Goal: Task Accomplishment & Management: Complete application form

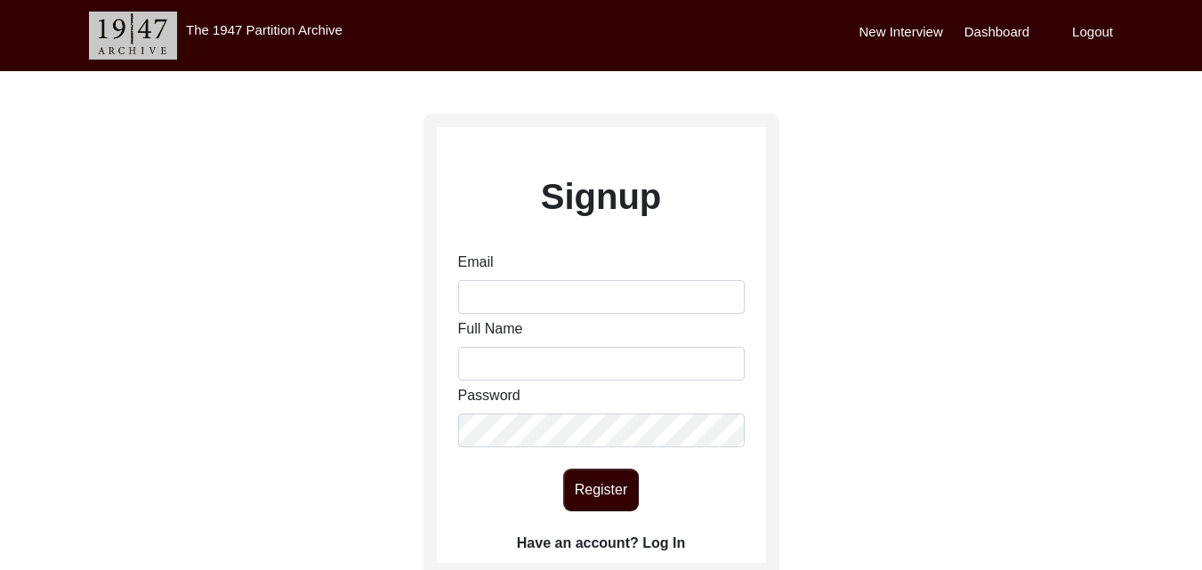
click at [896, 27] on label "New Interview" at bounding box center [902, 32] width 84 height 20
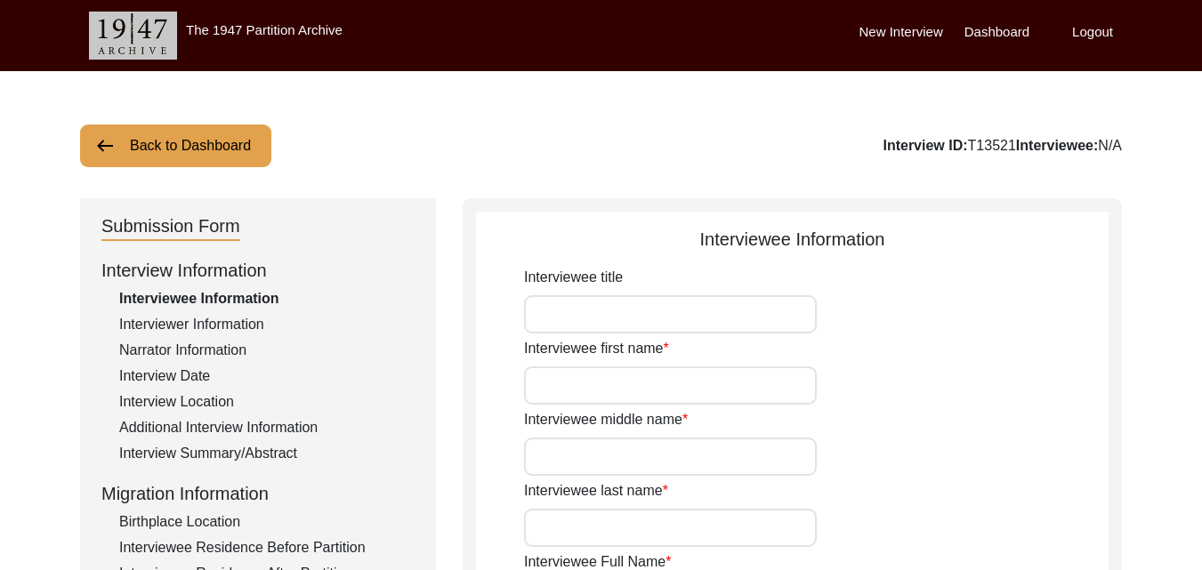
click at [993, 22] on label "Dashboard" at bounding box center [997, 32] width 65 height 20
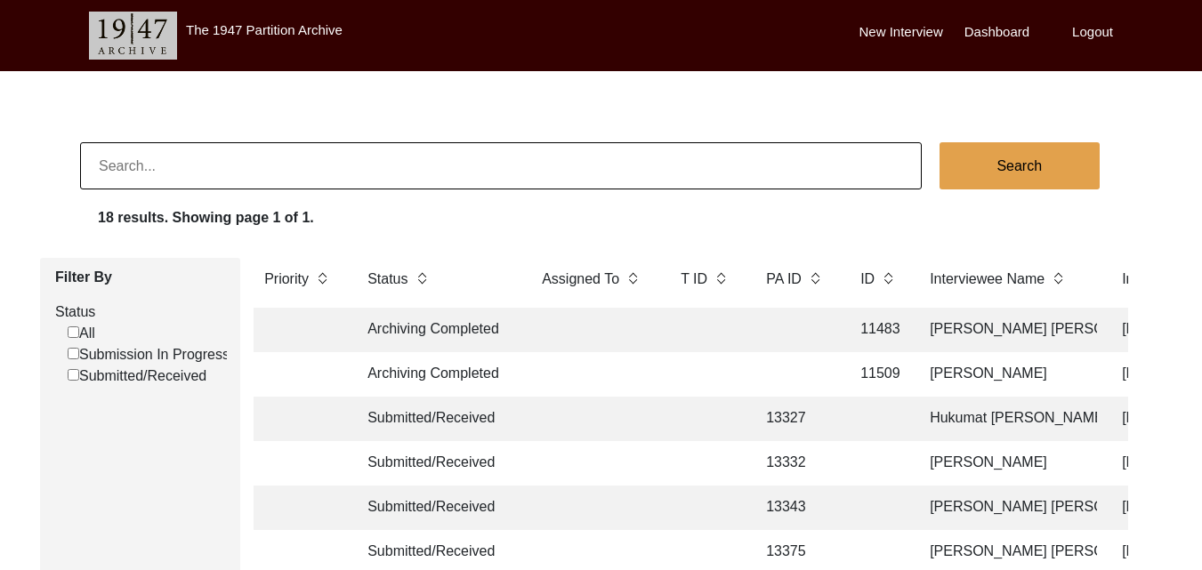
scroll to position [498, 0]
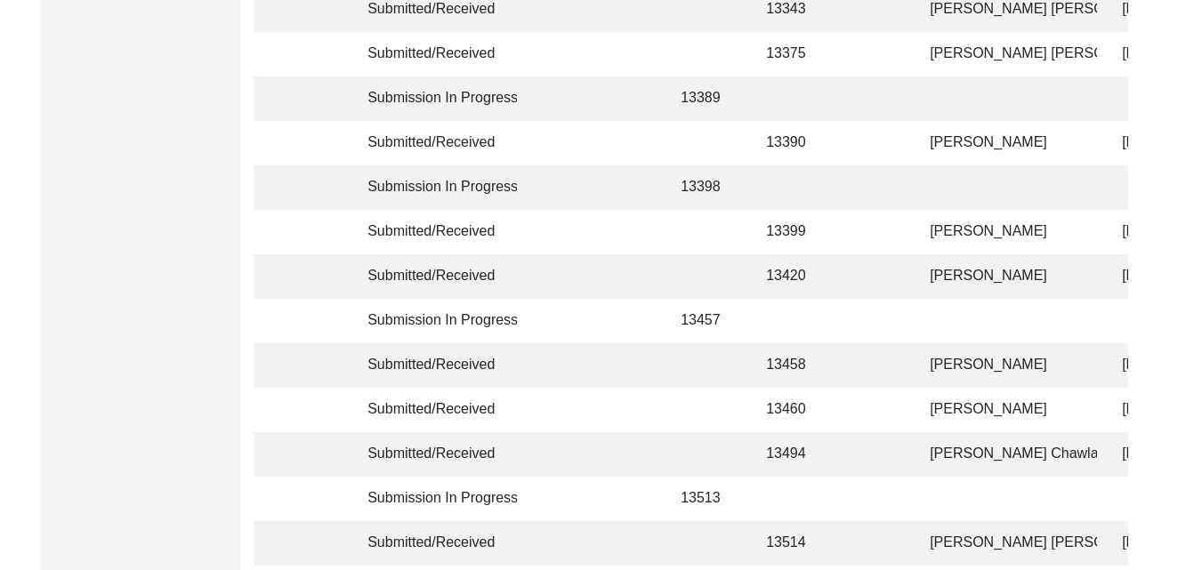
click at [1009, 544] on td "[PERSON_NAME] [PERSON_NAME]" at bounding box center [1008, 543] width 178 height 44
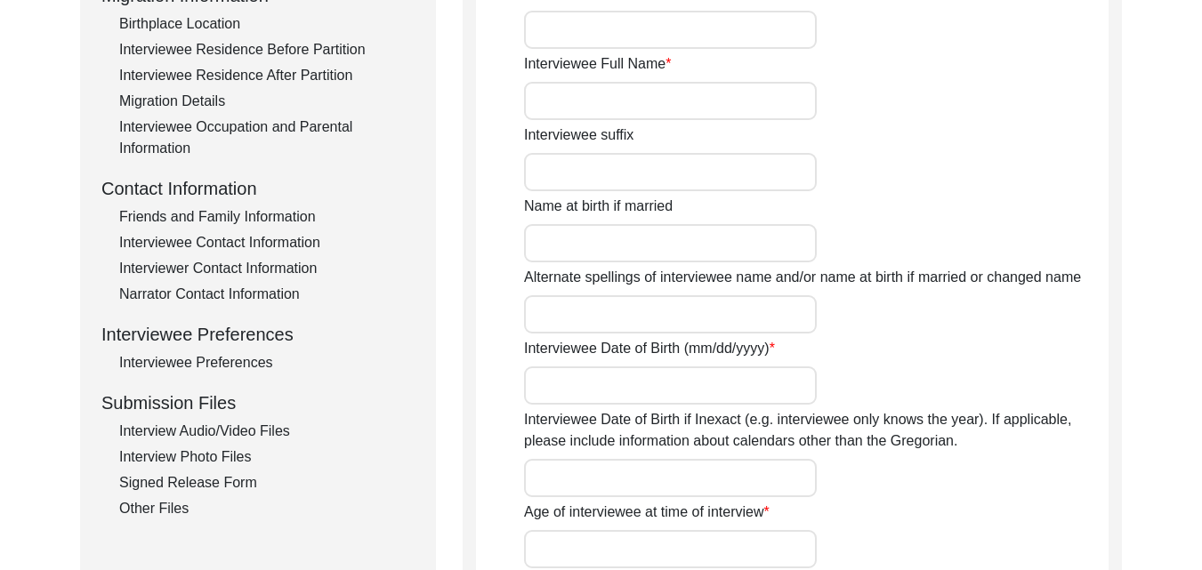
type input "[PERSON_NAME]"
type input "[PERSON_NAME] [PERSON_NAME]"
type input "N/A"
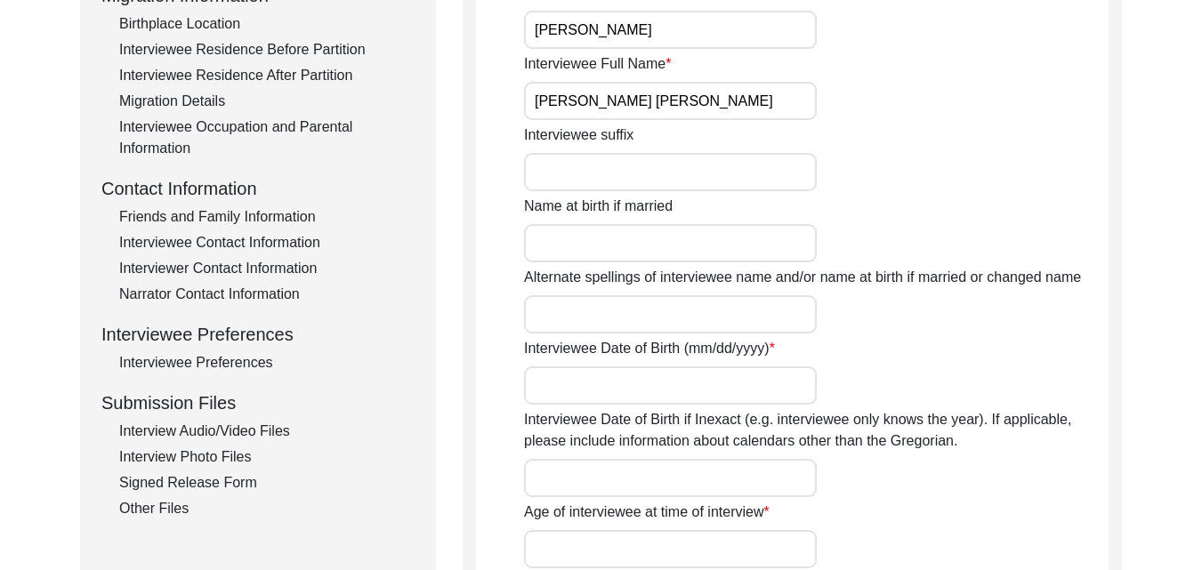
type input "N/A"
type input "[DATE]"
type input "85 years"
type input "[DEMOGRAPHIC_DATA]"
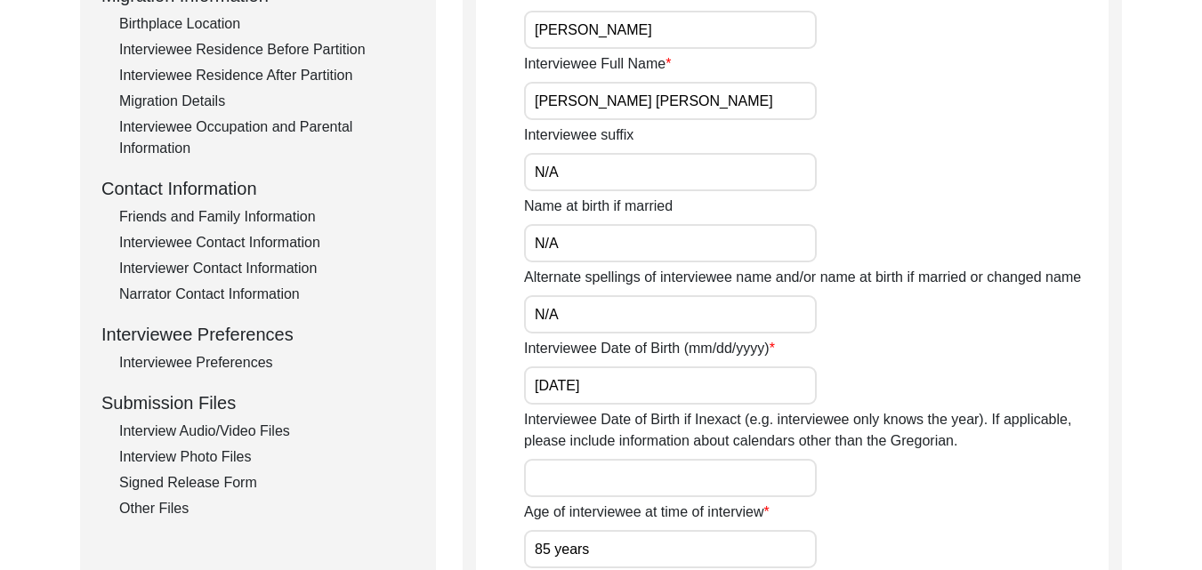
type input "NIL"
type input "Punjabi"
type input "Multani"
type input "[DEMOGRAPHIC_DATA]"
type input "Arora"
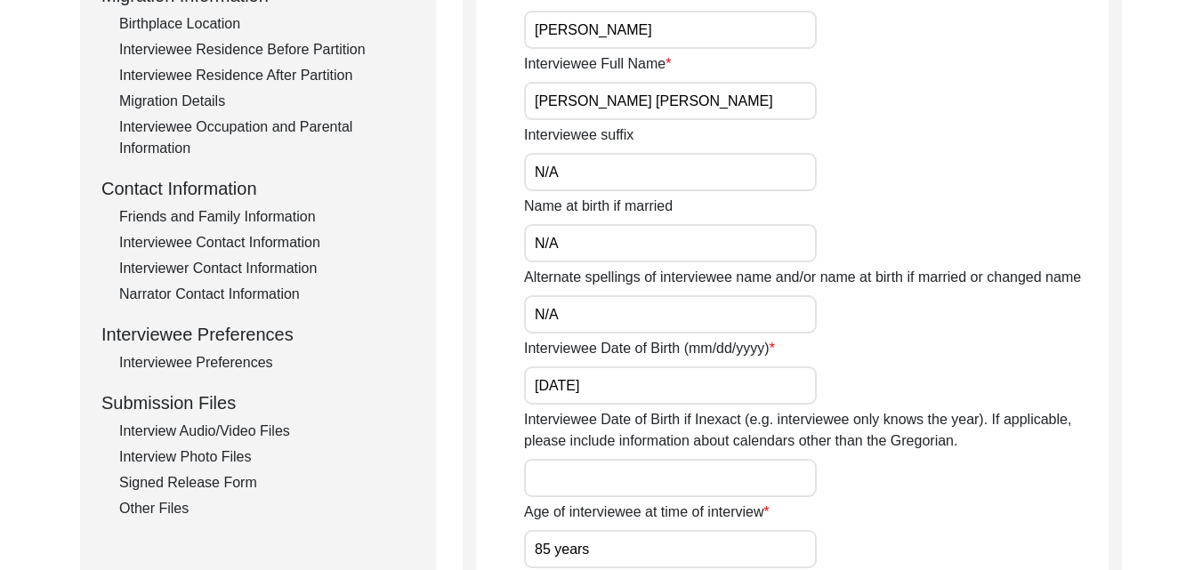
click at [671, 99] on input "[PERSON_NAME] [PERSON_NAME]" at bounding box center [670, 101] width 293 height 38
type input "[PERSON_NAME] [PERSON_NAME]"
click at [559, 32] on input "[PERSON_NAME]" at bounding box center [670, 30] width 293 height 38
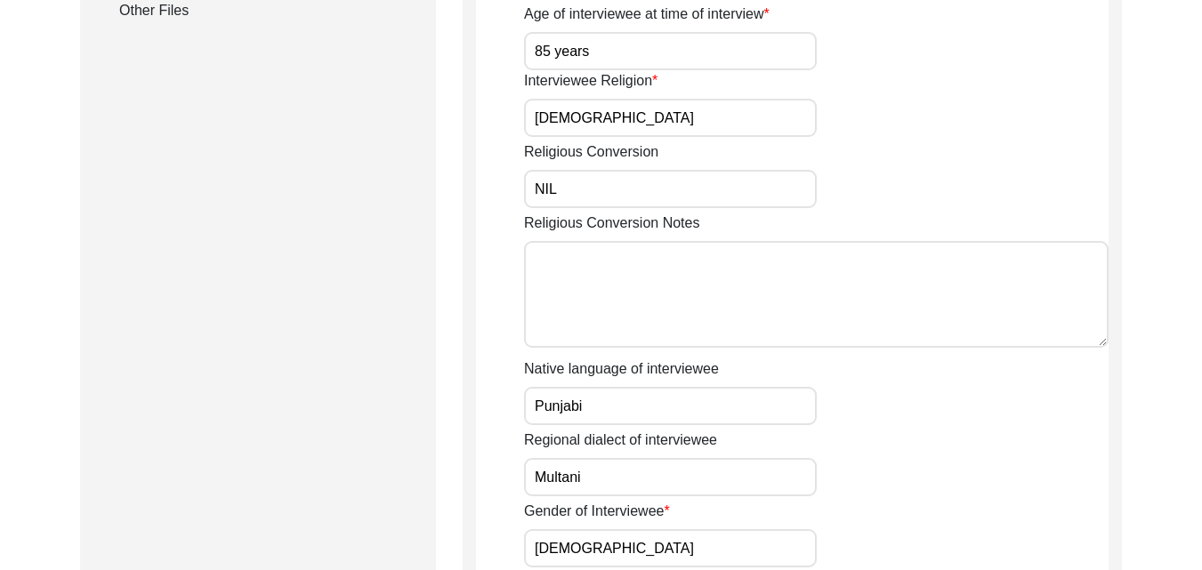
scroll to position [1448, 0]
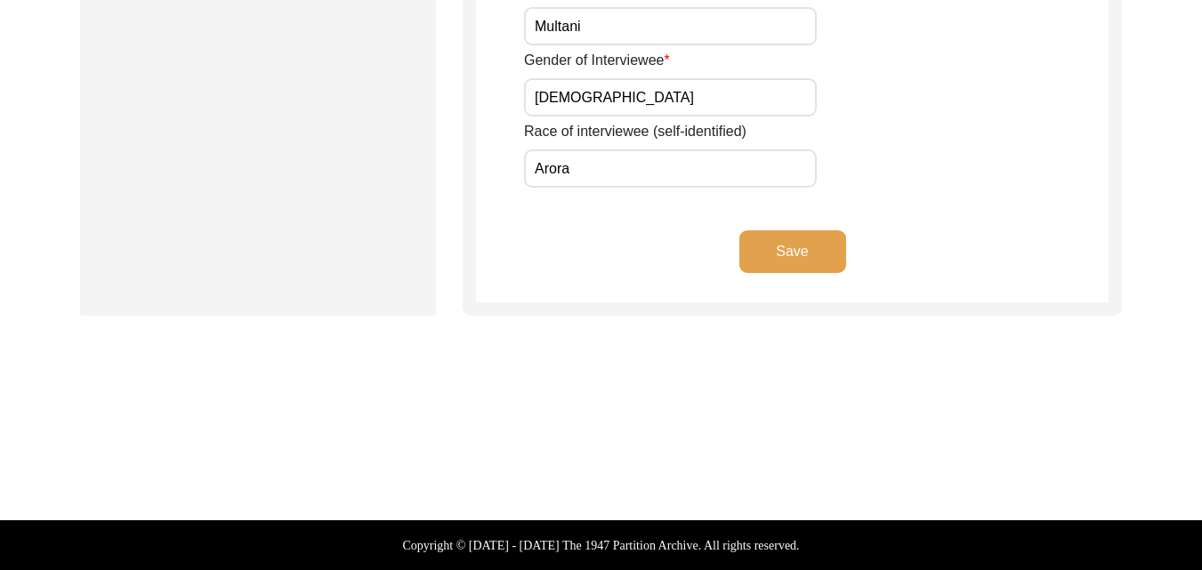
type input "[PERSON_NAME]"
click at [786, 245] on button "Save" at bounding box center [792, 251] width 107 height 43
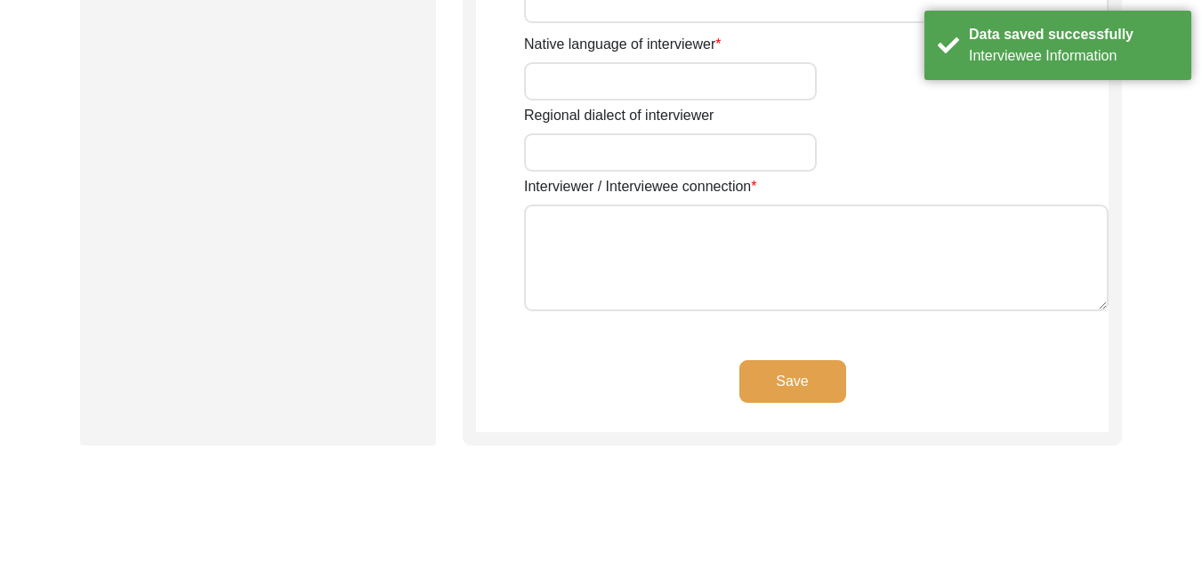
type input "[PERSON_NAME]"
type input "[DEMOGRAPHIC_DATA]"
type input "[DATE]"
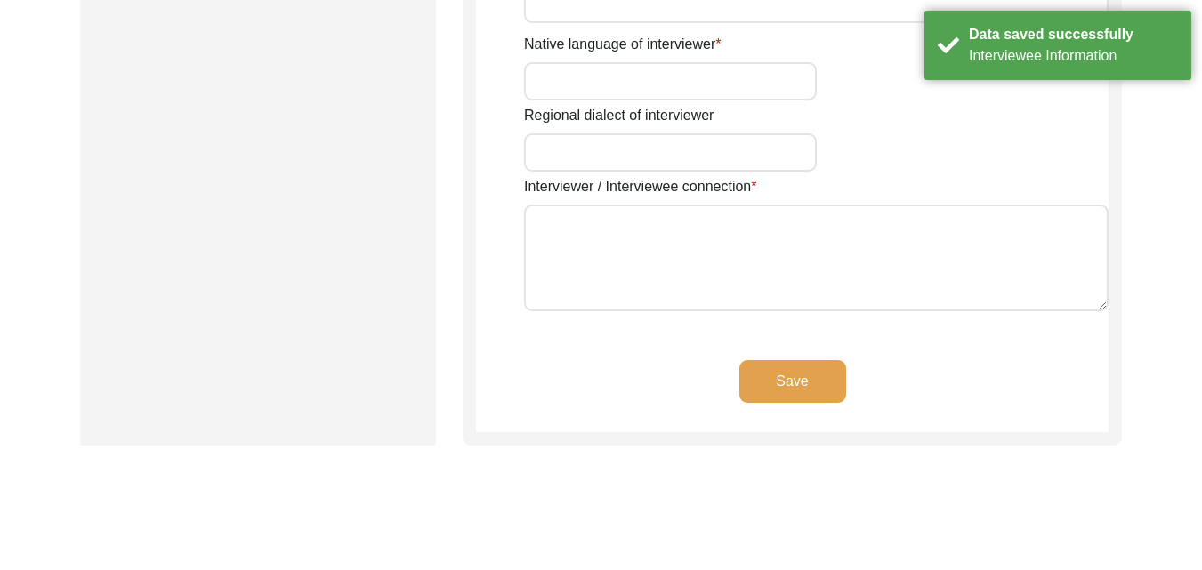
type input "[GEOGRAPHIC_DATA], [GEOGRAPHIC_DATA], [GEOGRAPHIC_DATA]"
type input "Student"
type input "NIL"
type input "[PERSON_NAME]"
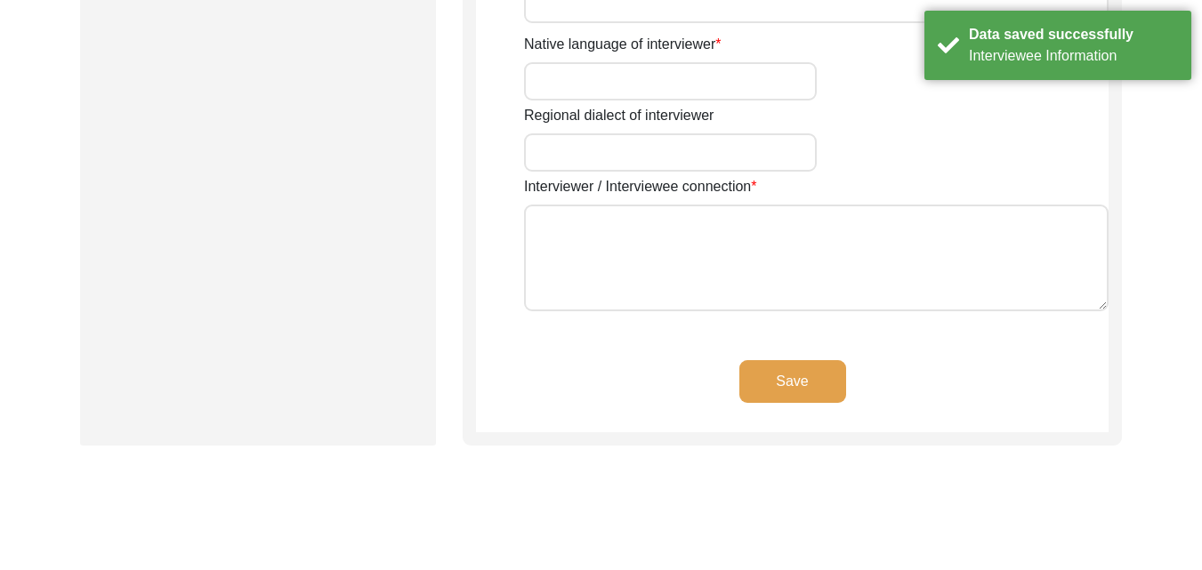
type input "[PERSON_NAME]"
type textarea "I am a post-graduate in history. As an aspiring researcher in the field of Hist…"
type input "Hindi"
type input "Nimari"
type textarea "The interviewee is a friend of the interviewer"
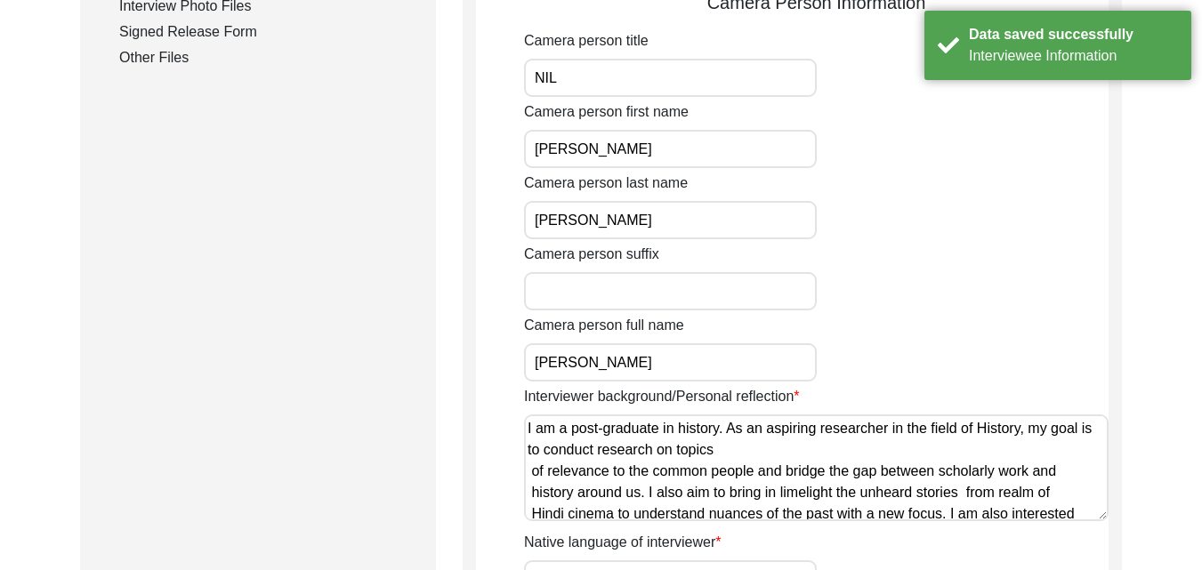
scroll to position [451, 0]
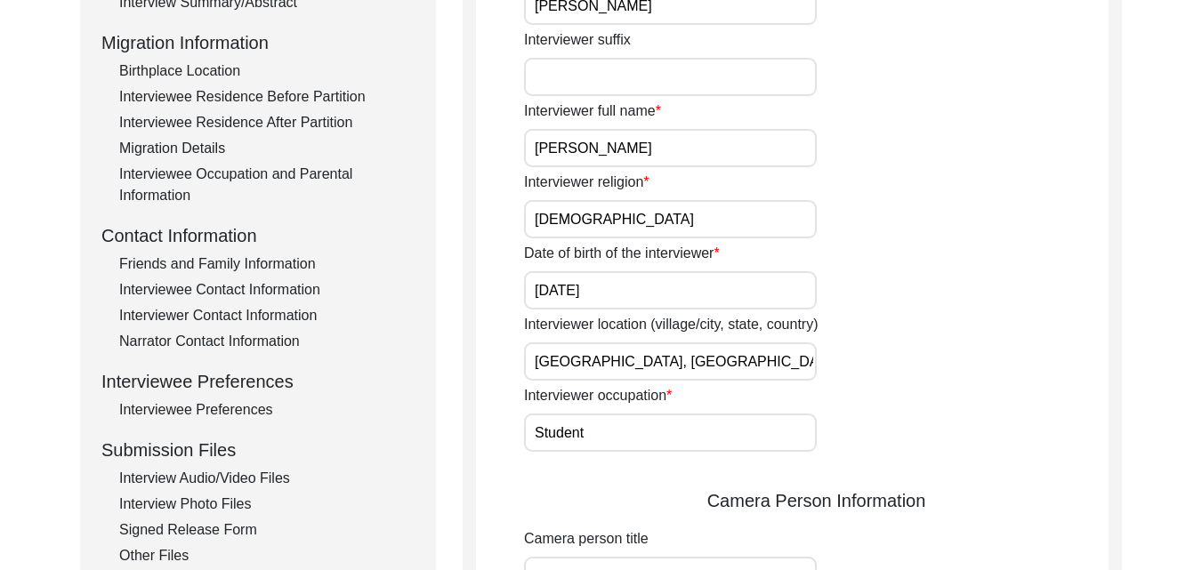
click at [230, 499] on div "Interview Photo Files" at bounding box center [266, 504] width 295 height 21
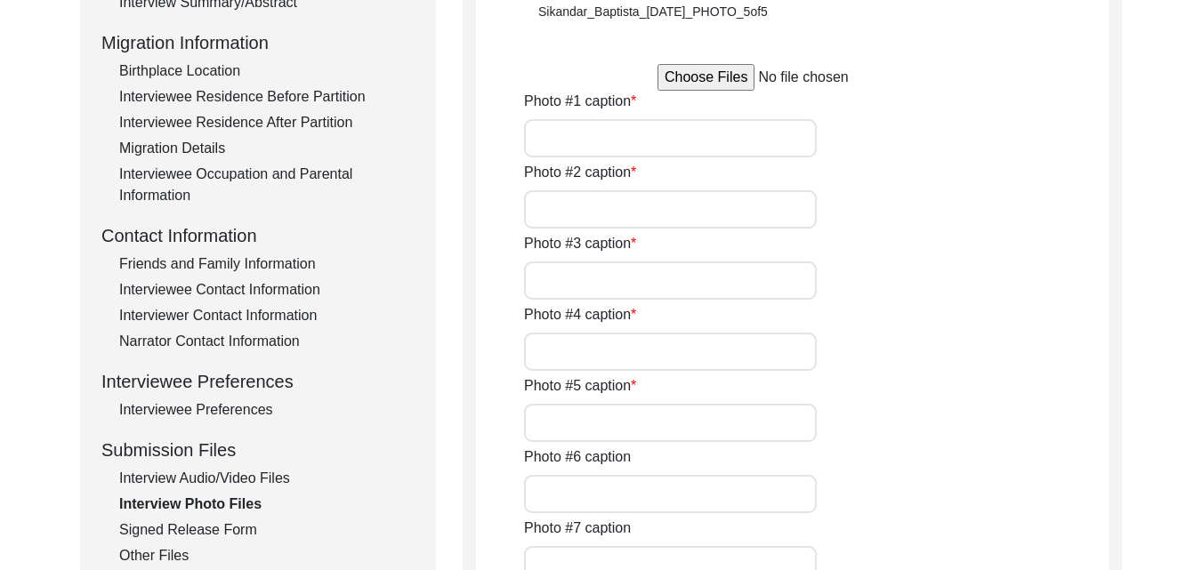
type input "[PERSON_NAME] was awarded Distinguished Orthopedic Surgeon Award"
type input "[PERSON_NAME] at 6th OASAC Conference at [GEOGRAPHIC_DATA], [GEOGRAPHIC_DATA]"
type input "[PERSON_NAME] received Chakra award in [DATE]"
type input "[PERSON_NAME] with then Congress president [PERSON_NAME]"
type input "[PERSON_NAME] at 6th OASAC Conference, [GEOGRAPHIC_DATA], 2010"
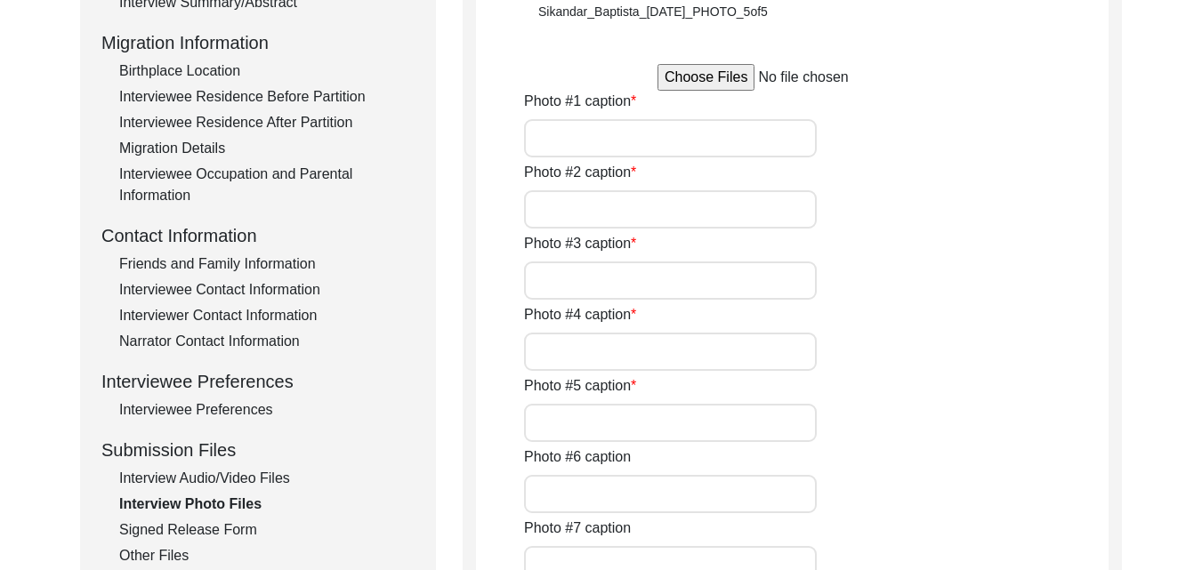
type input "[PERSON_NAME] at 42nd Annual Convocation of National School of Medical Sciences…"
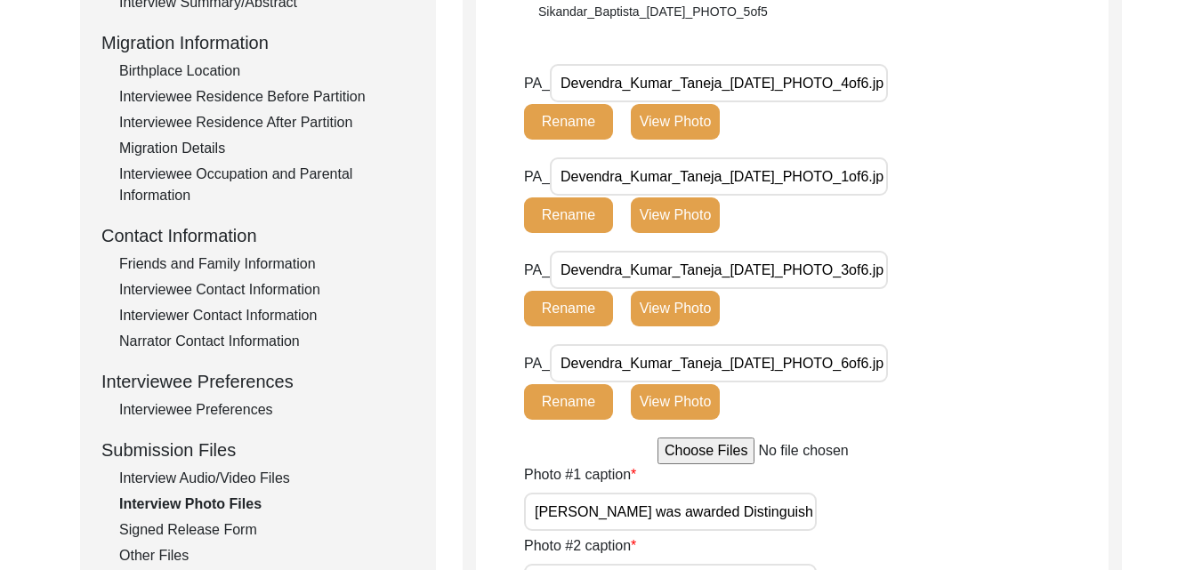
click at [699, 451] on input "file" at bounding box center [793, 451] width 270 height 27
type input "C:\fakepath\Devendra_Kumar_Taneja_[DATE]_PHOTO_2of6.jpeg"
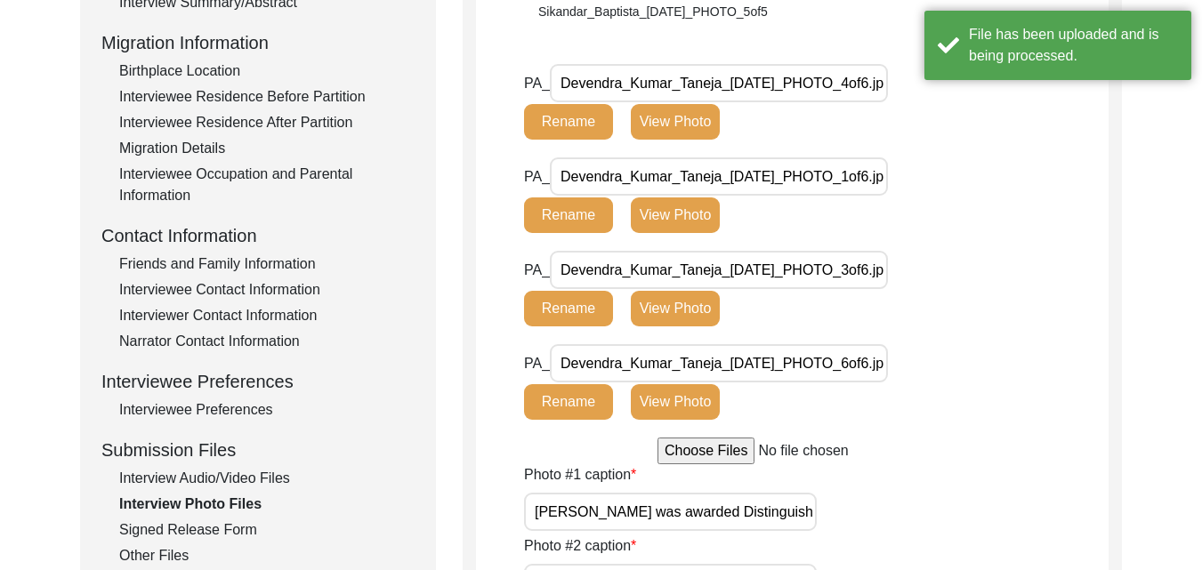
click at [685, 441] on app-file-uploader "PA_ Devendra_Kumar_Taneja_[DATE]_PHOTO_4of6.jpeg Rename View Photo PA_ Devendra…" at bounding box center [792, 264] width 633 height 400
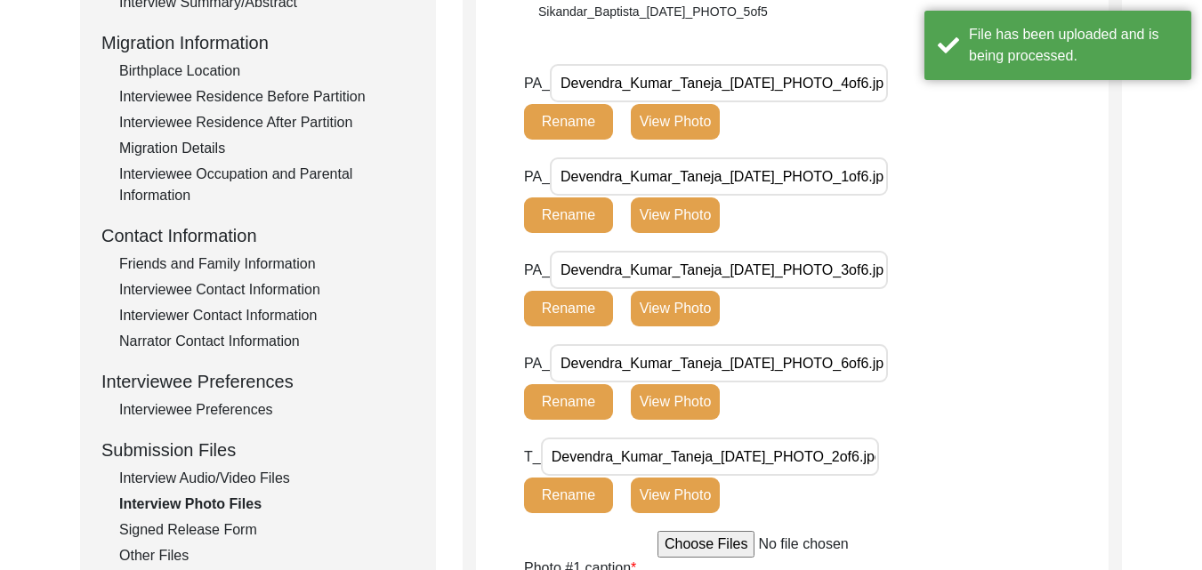
click at [711, 543] on input "file" at bounding box center [793, 544] width 270 height 27
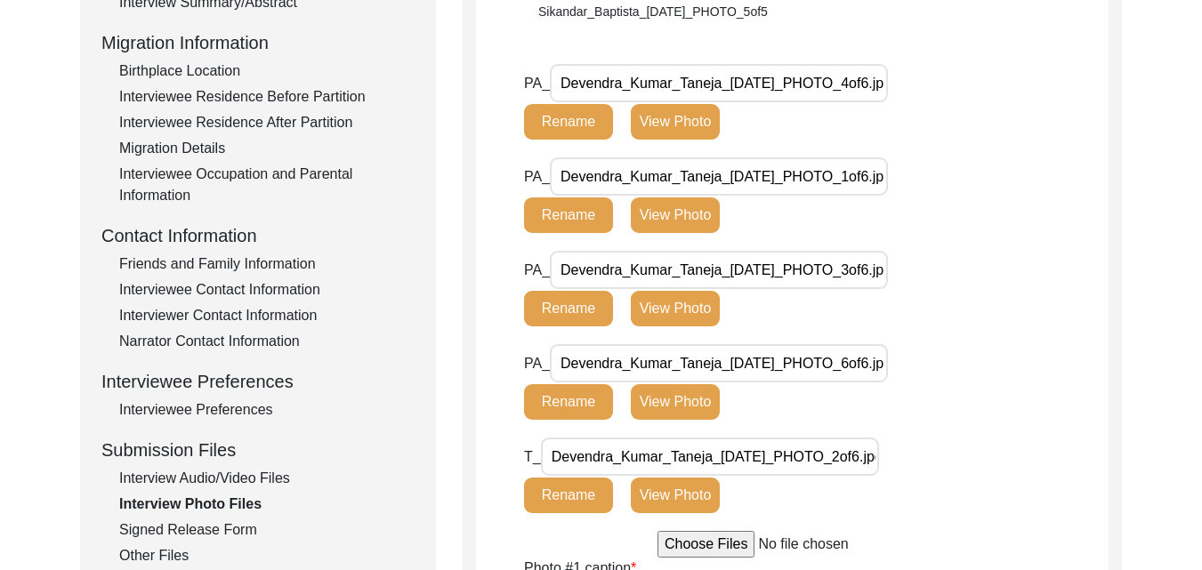
type input "C:\fakepath\Devendra_Kumar_Taneja_[DATE]_PHOTO_5of6.jpeg"
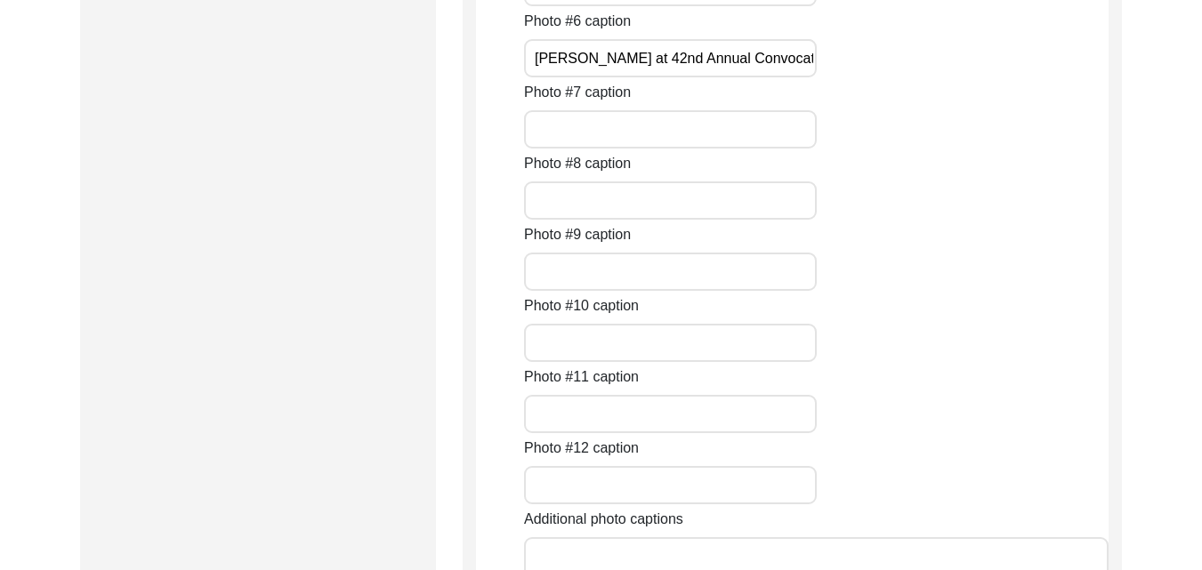
scroll to position [1946, 0]
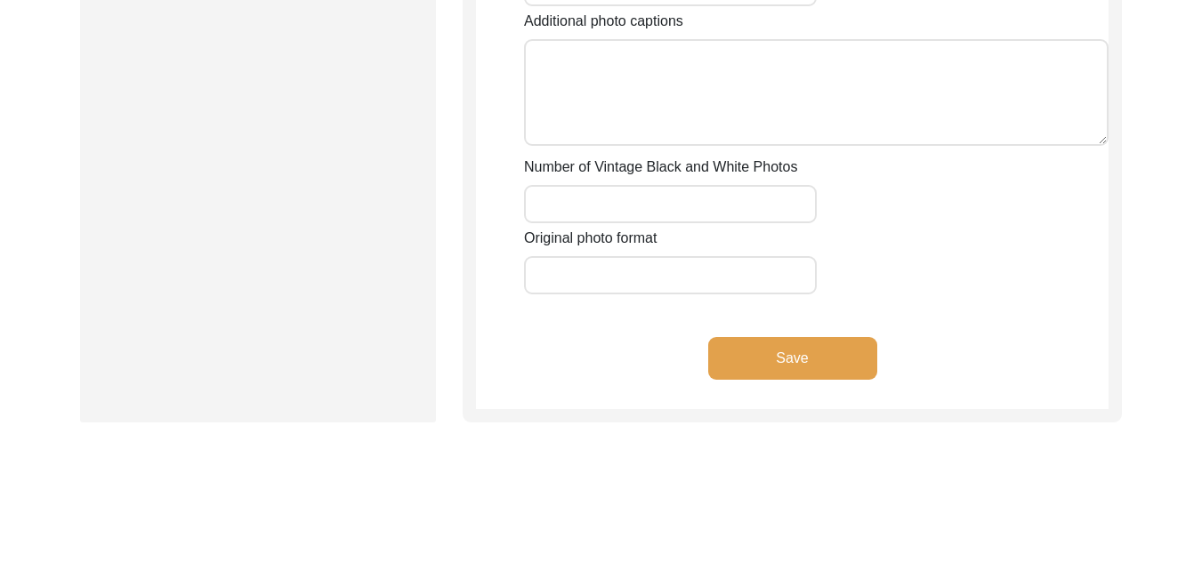
click at [781, 346] on button "Save" at bounding box center [792, 358] width 169 height 43
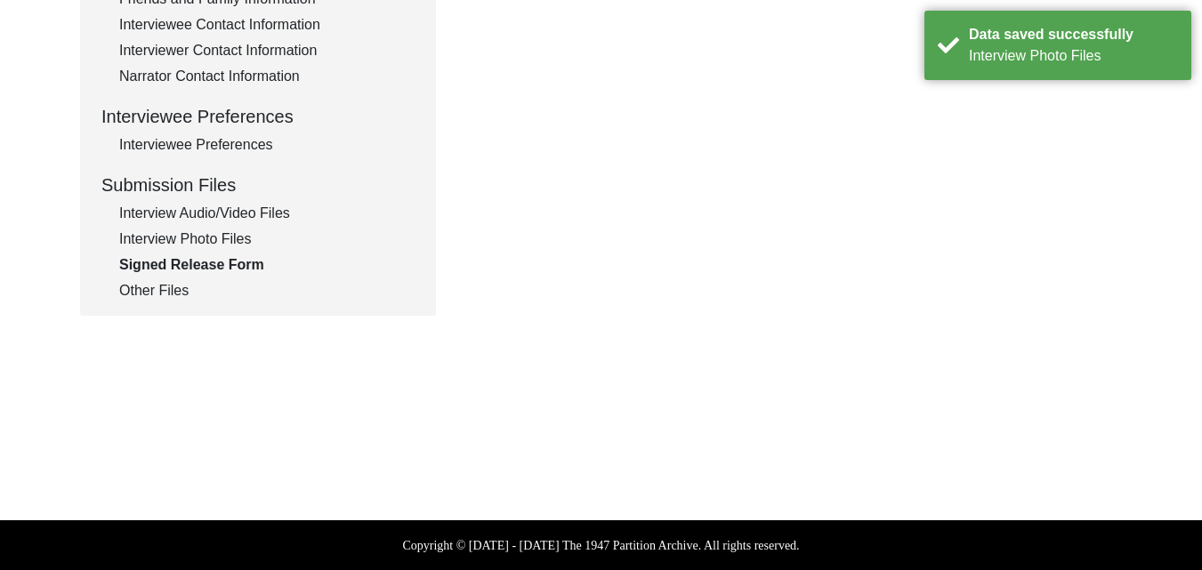
scroll to position [218, 0]
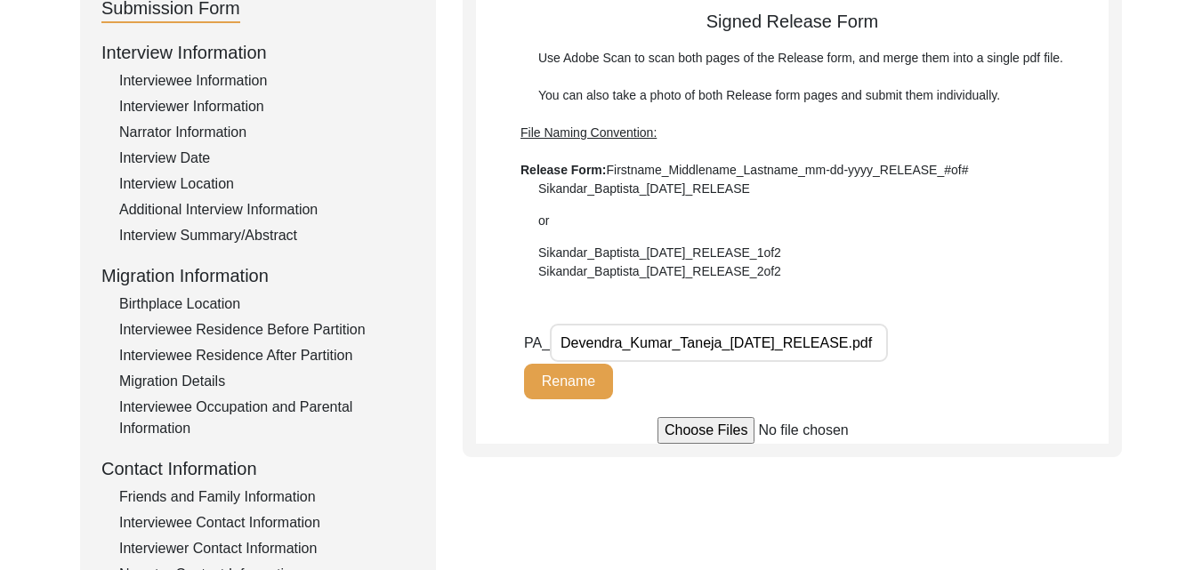
click at [193, 494] on div "Friends and Family Information" at bounding box center [266, 497] width 295 height 21
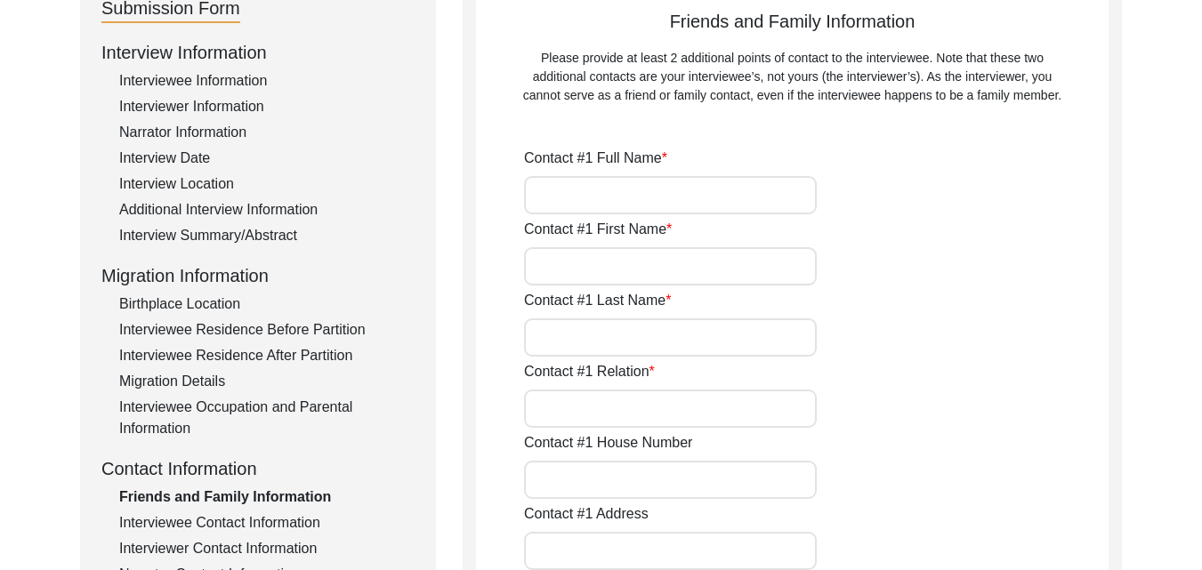
type input "[PERSON_NAME]"
type input "Son"
type input "178, Anoop Nagar, [GEOGRAPHIC_DATA]"
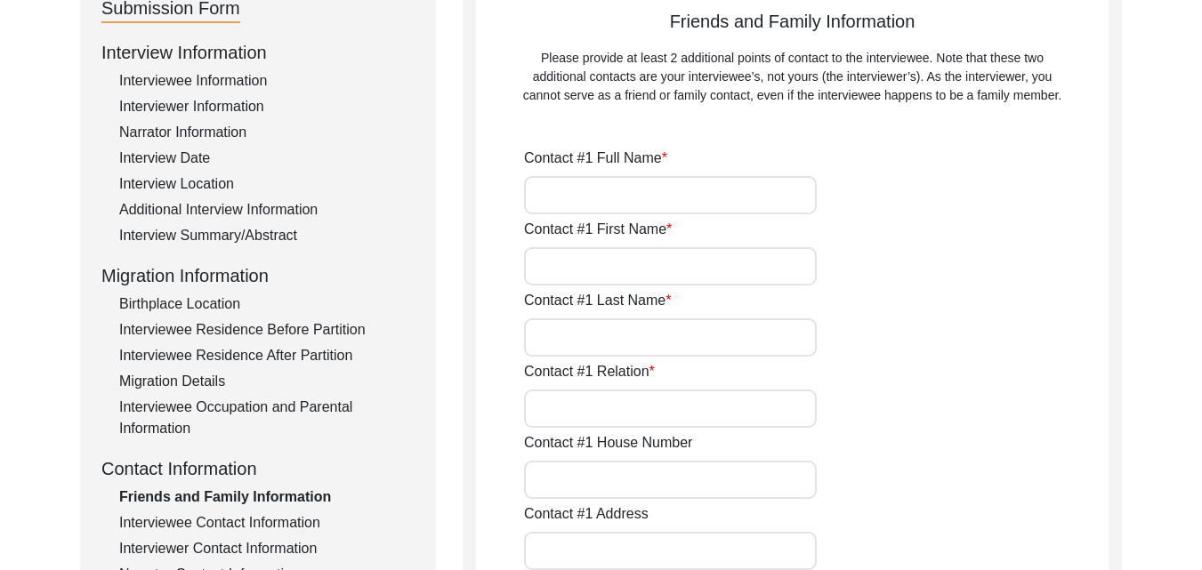
type input "Anoop Nagar"
type input "Indore"
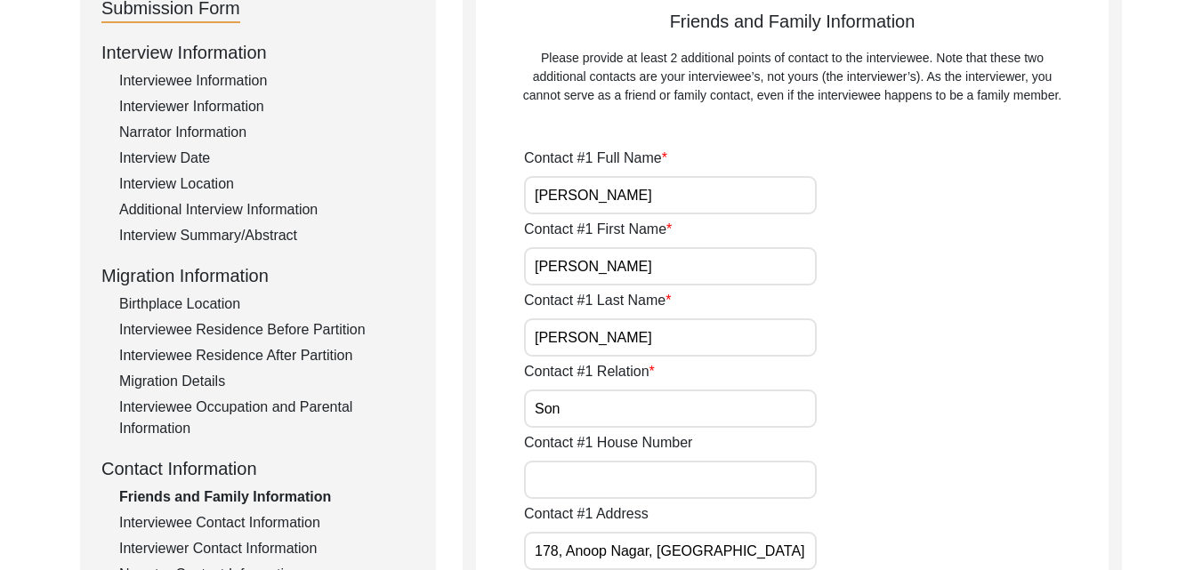
type input "Indore"
type input "9826685482"
type input "[PERSON_NAME][EMAIL_ADDRESS][PERSON_NAME][DOMAIN_NAME]"
type input "[PERSON_NAME] [PERSON_NAME]"
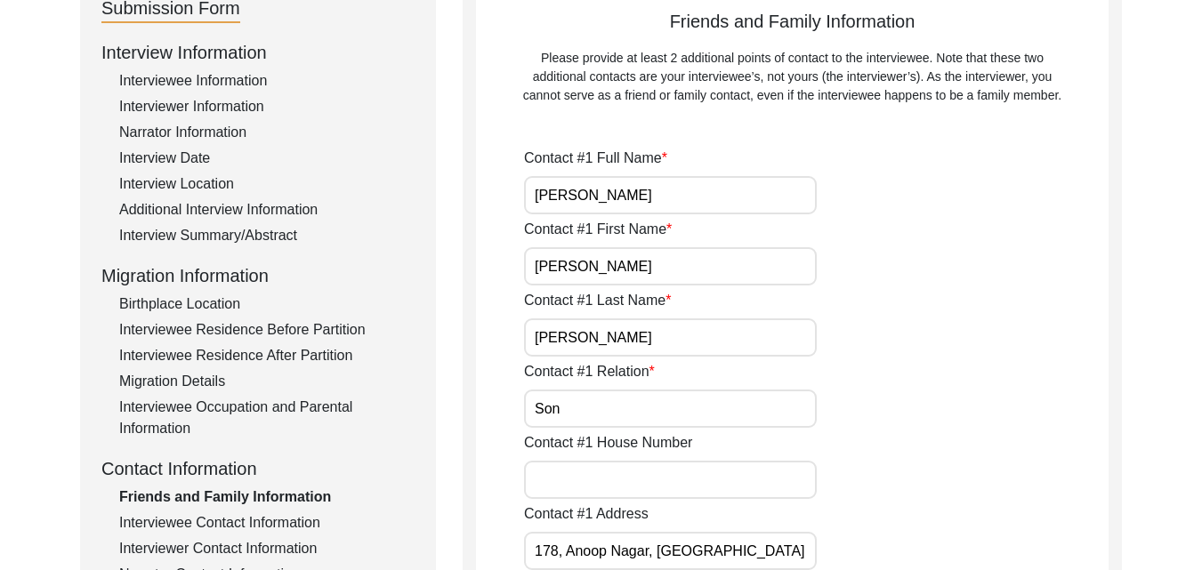
type input "[PERSON_NAME]"
type input "Wife"
type input "[GEOGRAPHIC_DATA]"
type input "9425311633"
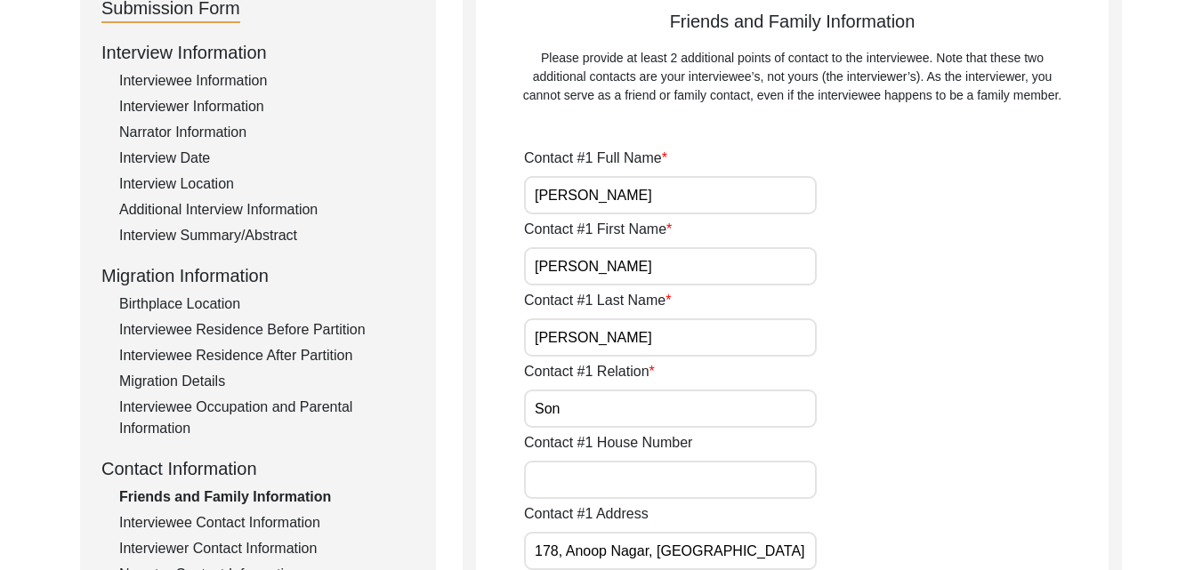
type input "[PERSON_NAME][EMAIL_ADDRESS][PERSON_NAME][DOMAIN_NAME]"
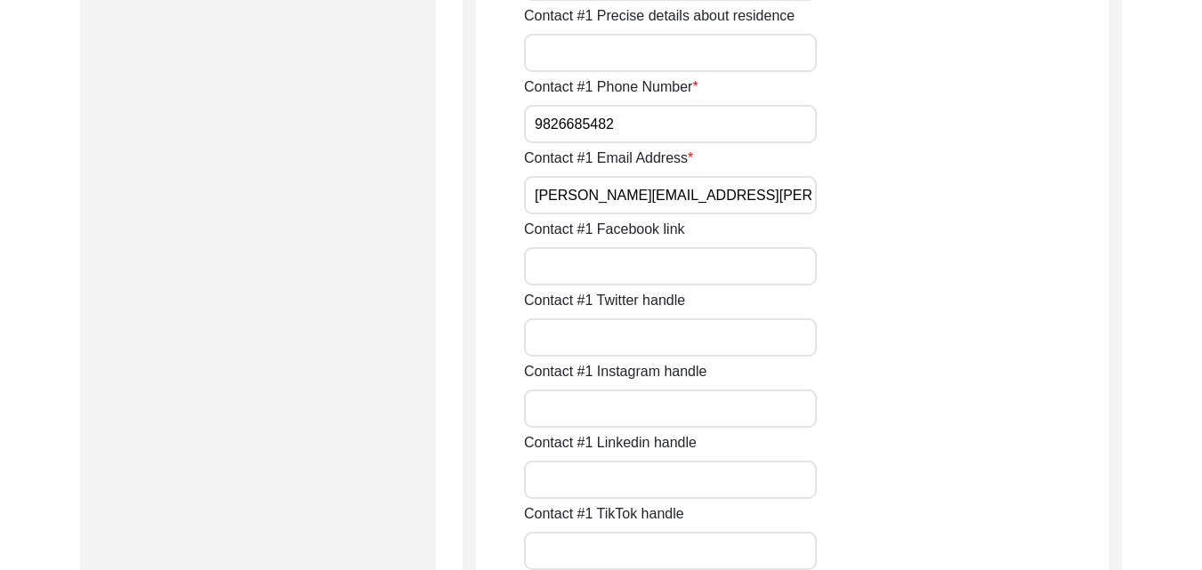
scroll to position [716, 0]
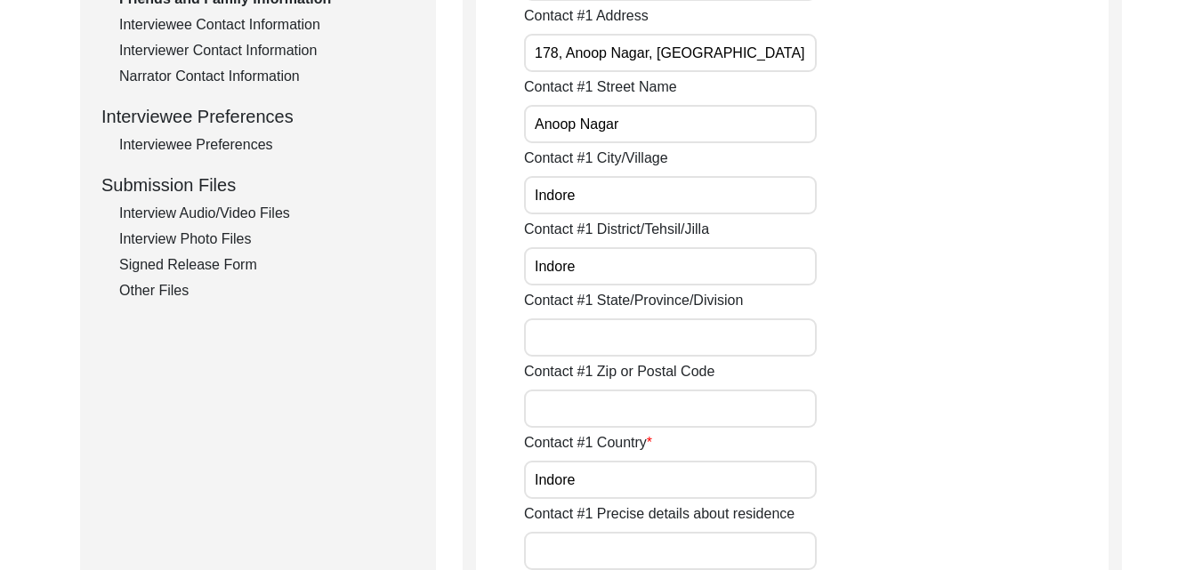
click at [169, 289] on div "Other Files" at bounding box center [266, 290] width 295 height 21
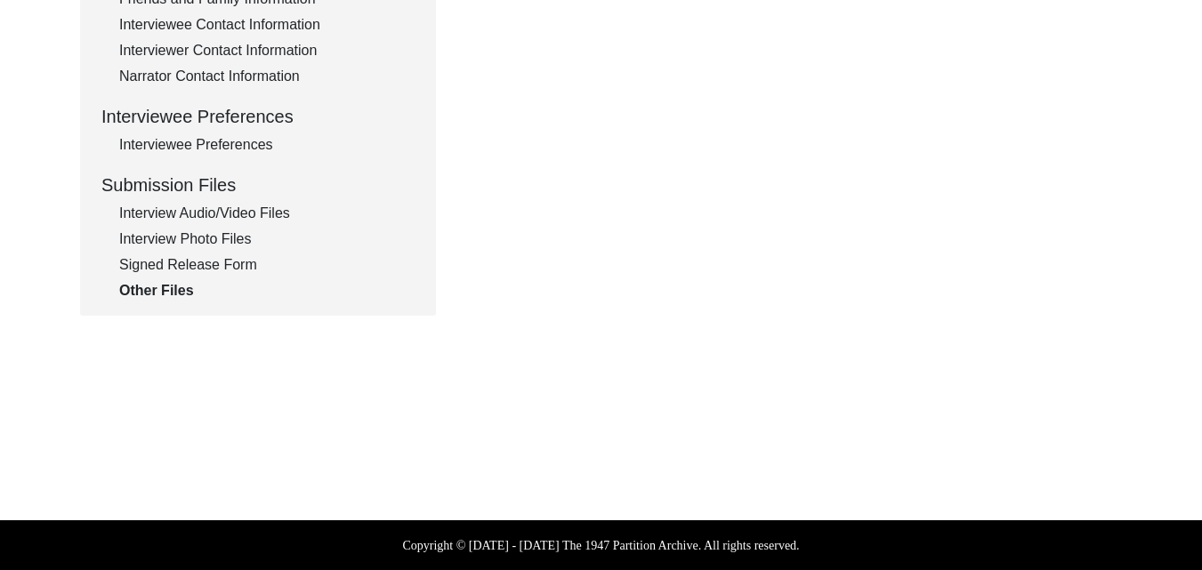
scroll to position [218, 0]
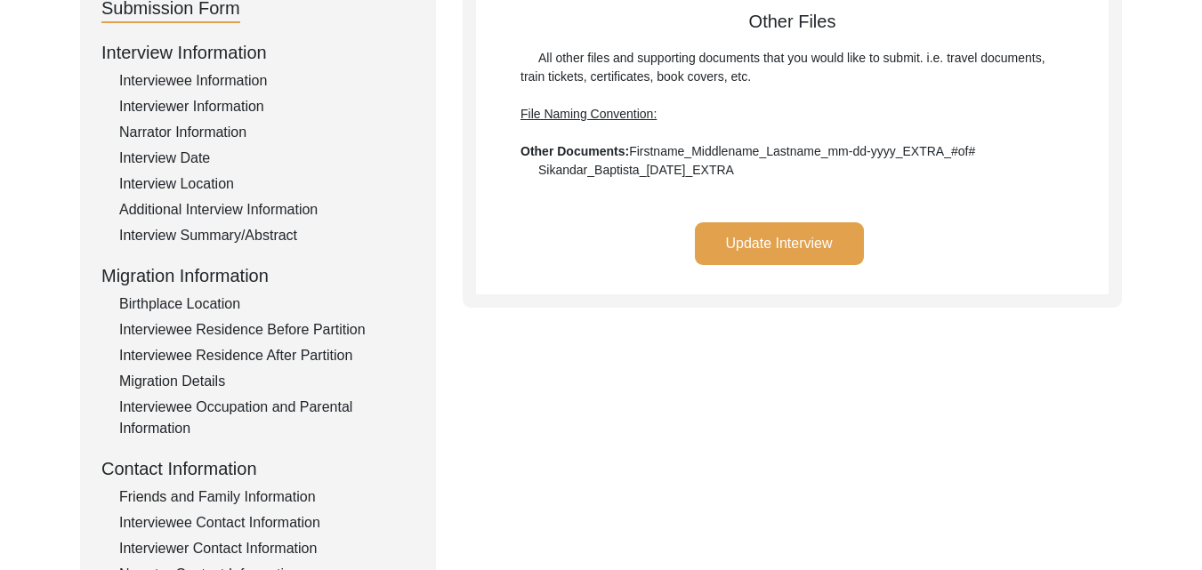
click at [755, 257] on button "Update Interview" at bounding box center [779, 243] width 169 height 43
click at [194, 81] on div "Interviewee Information" at bounding box center [266, 80] width 295 height 21
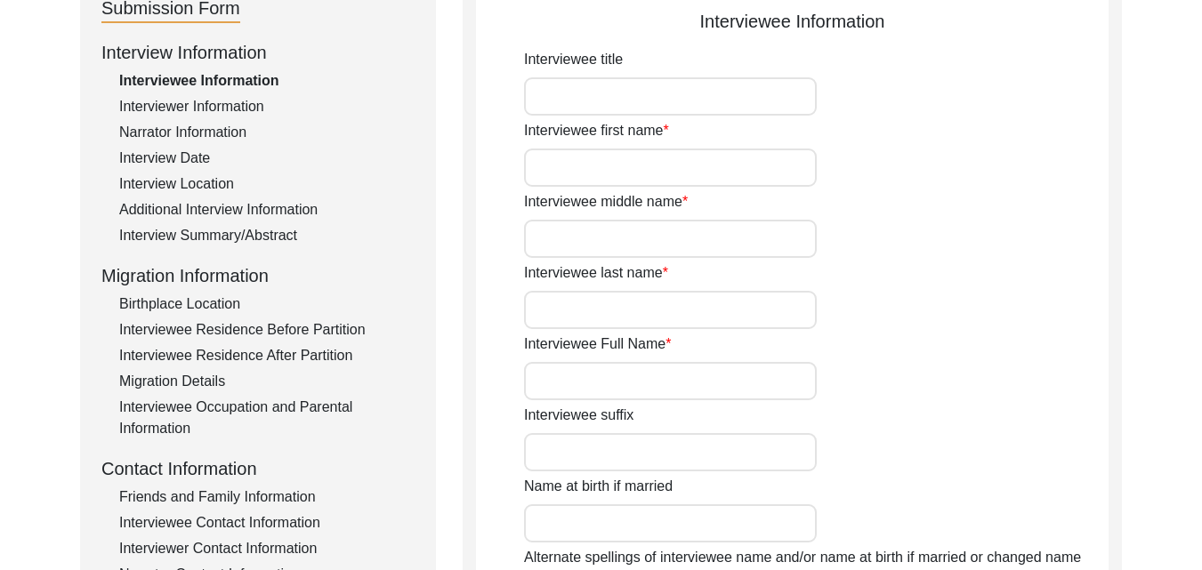
type input "[PERSON_NAME]"
type input "[PERSON_NAME] [PERSON_NAME]"
type input "N/A"
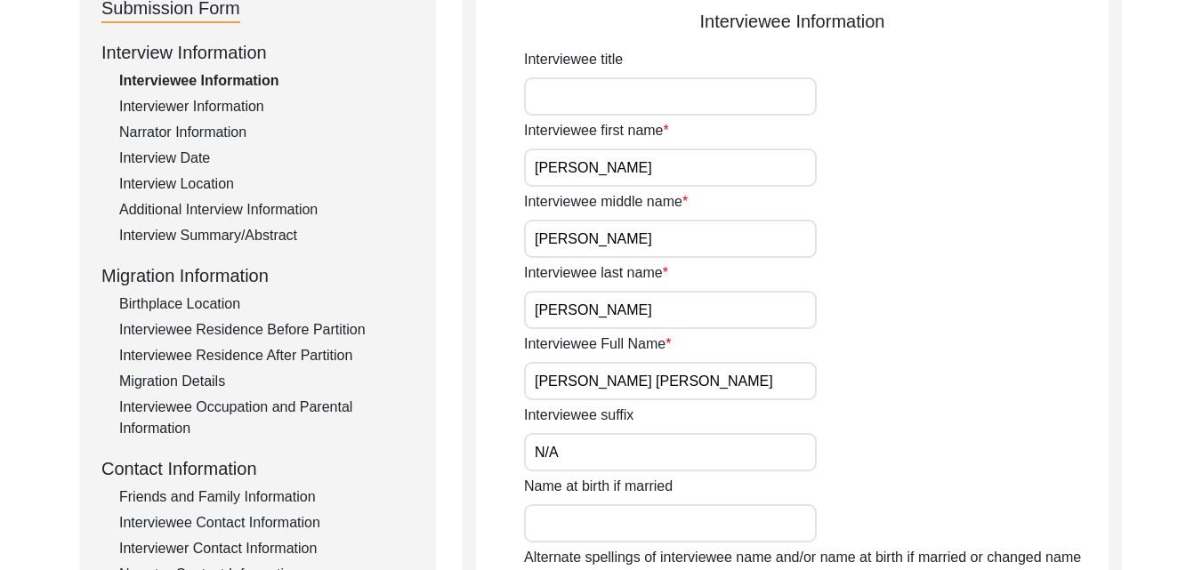
type input "N/A"
type input "[DATE]"
type input "85 years"
type input "[DEMOGRAPHIC_DATA]"
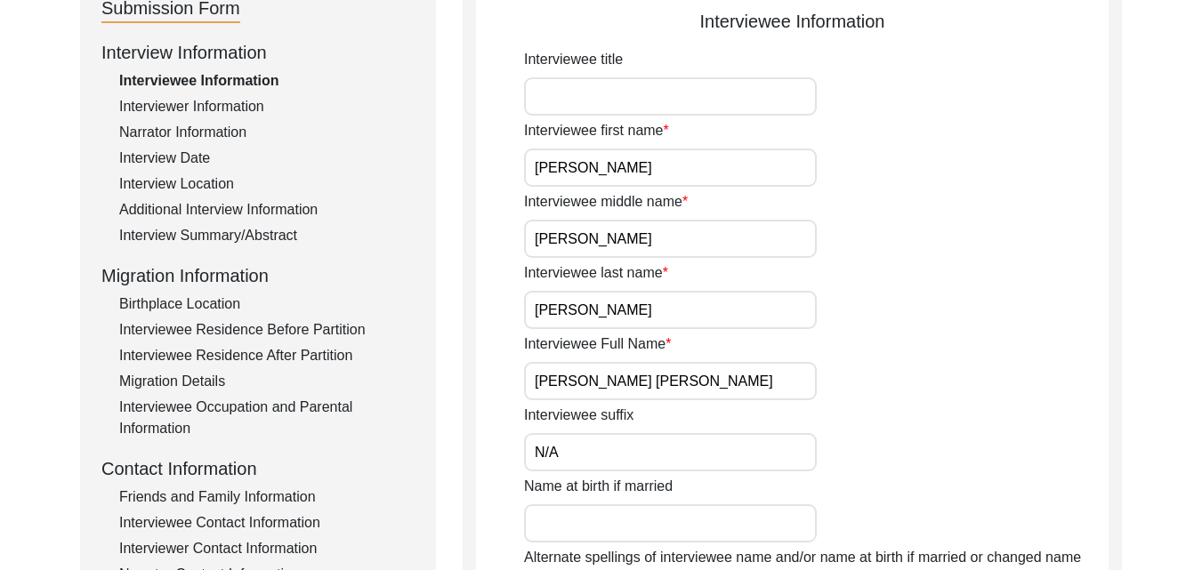
type input "NIL"
type input "Punjabi"
type input "Multani"
type input "[DEMOGRAPHIC_DATA]"
type input "Arora"
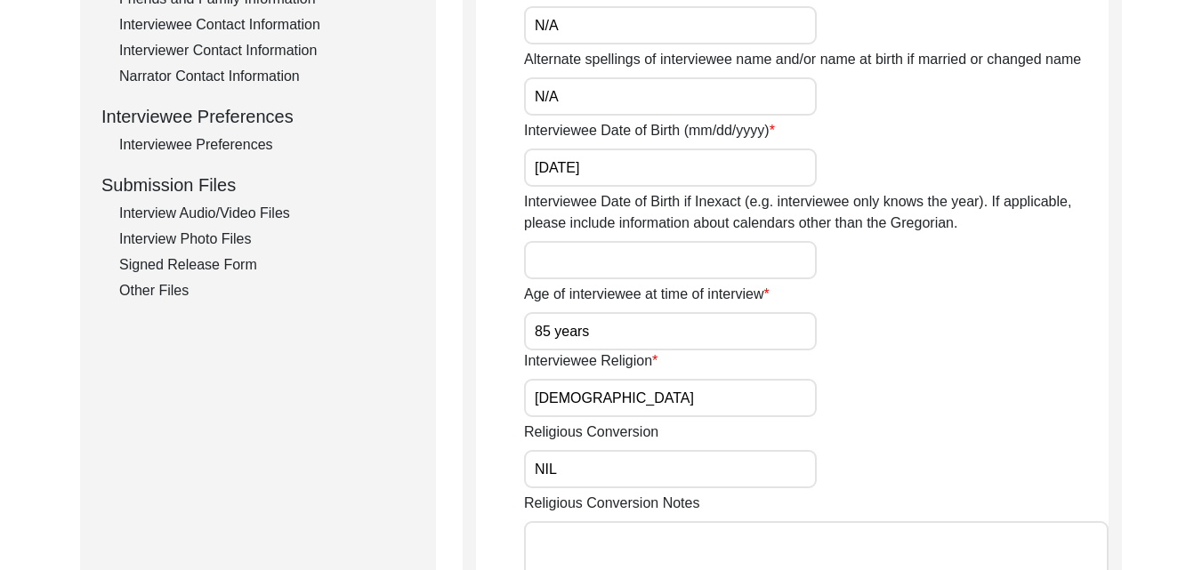
scroll to position [1215, 0]
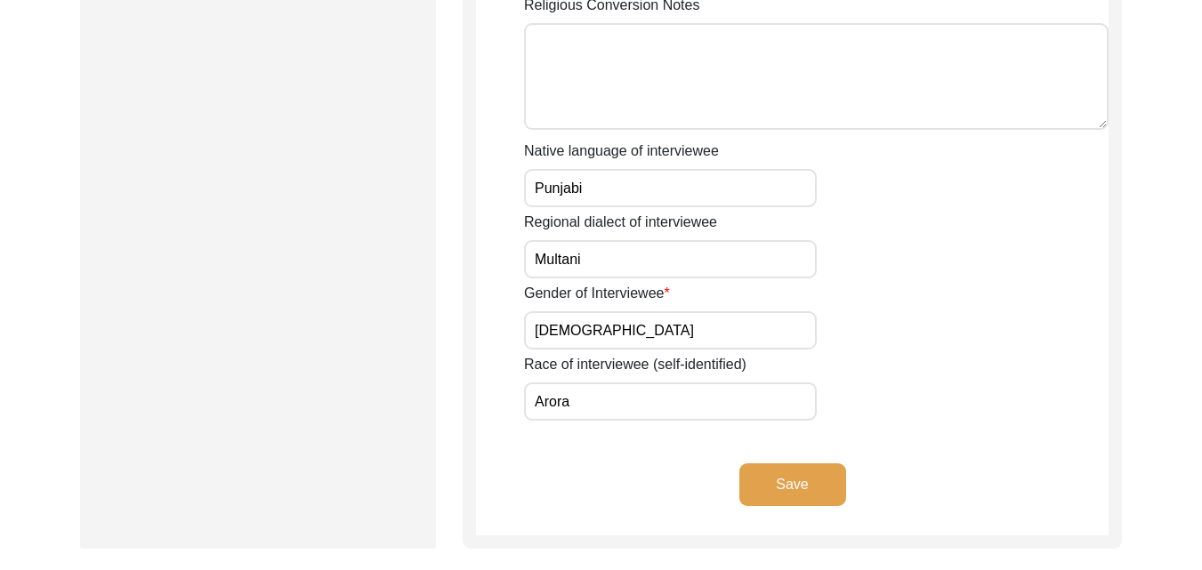
click at [789, 497] on button "Save" at bounding box center [792, 485] width 107 height 43
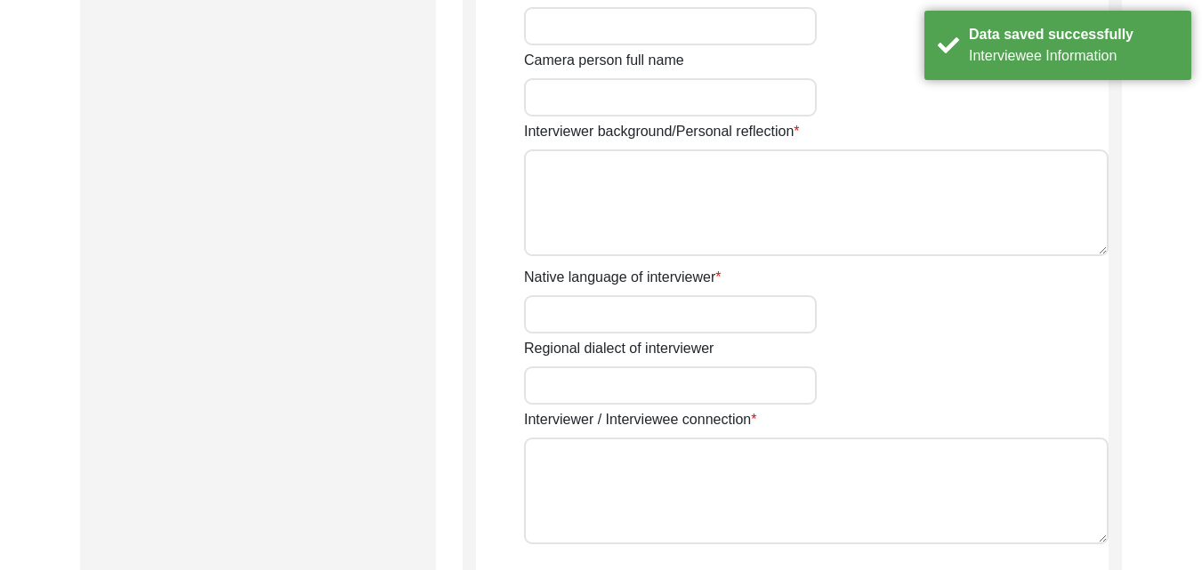
type input "[PERSON_NAME]"
type input "[DEMOGRAPHIC_DATA]"
type input "[DATE]"
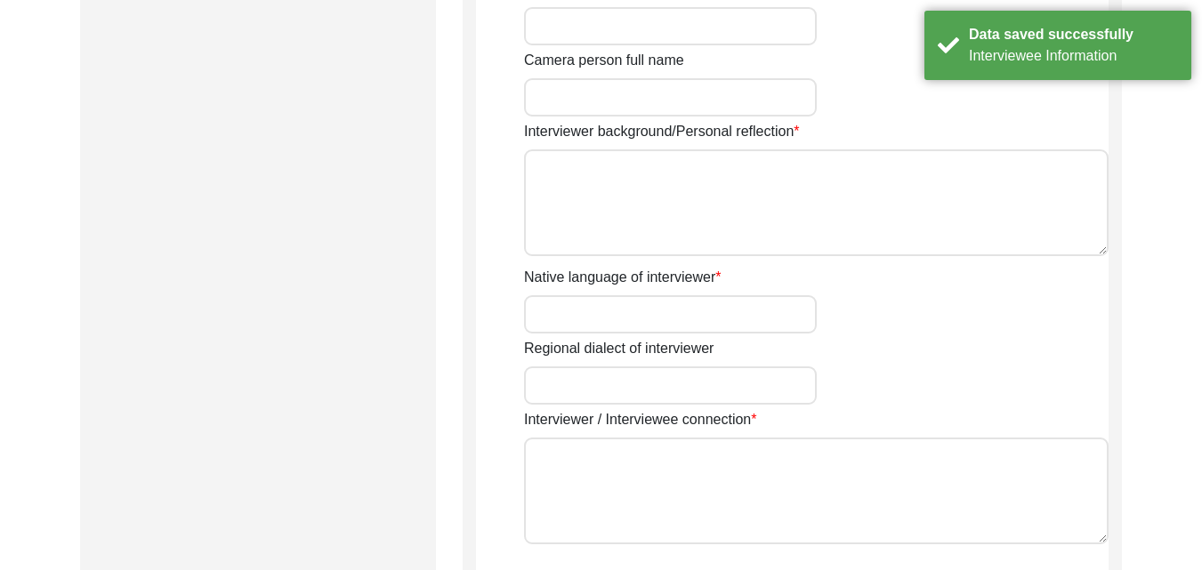
type input "[GEOGRAPHIC_DATA], [GEOGRAPHIC_DATA], [GEOGRAPHIC_DATA]"
type input "Student"
type input "NIL"
type input "[PERSON_NAME]"
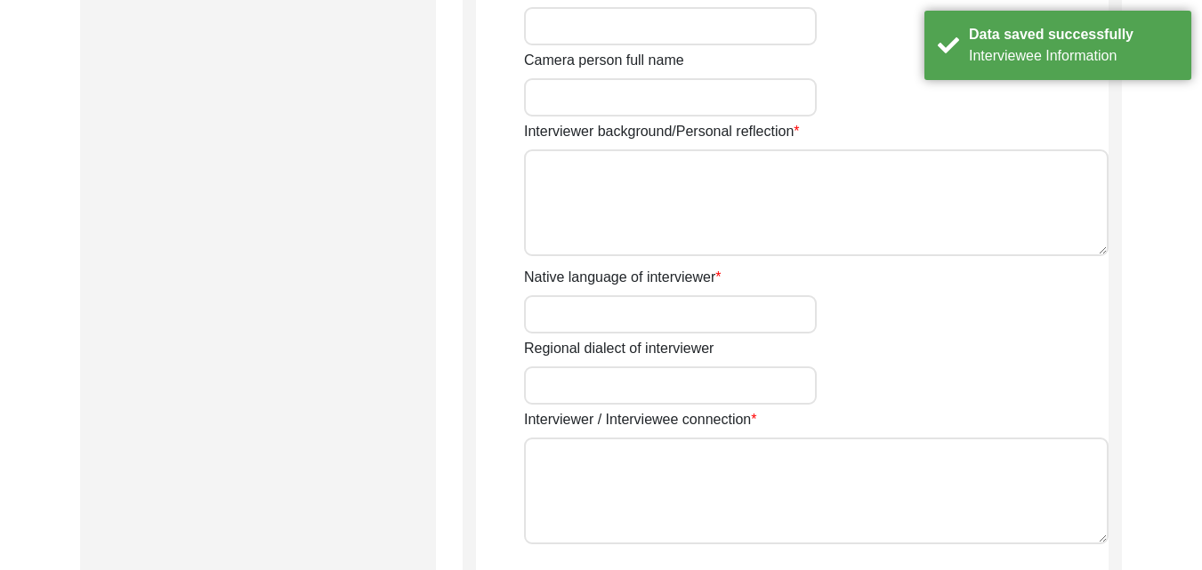
type input "[PERSON_NAME]"
type textarea "I am a post-graduate in history. As an aspiring researcher in the field of Hist…"
type input "Hindi"
type input "Nimari"
type textarea "The interviewee is a friend of the interviewer"
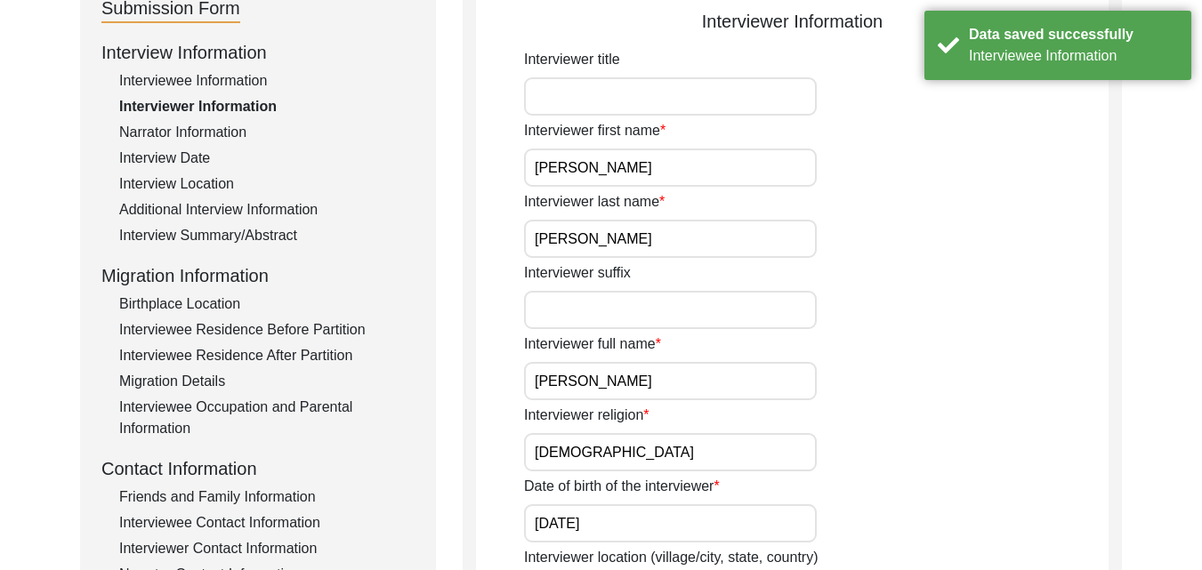
scroll to position [716, 0]
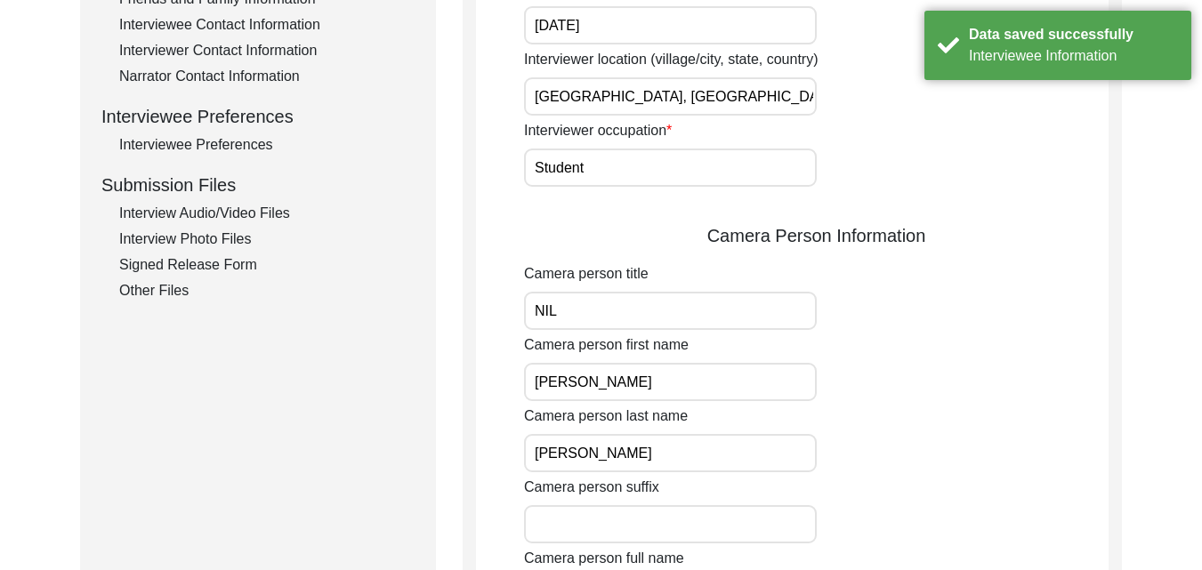
click at [170, 287] on div "Other Files" at bounding box center [266, 290] width 295 height 21
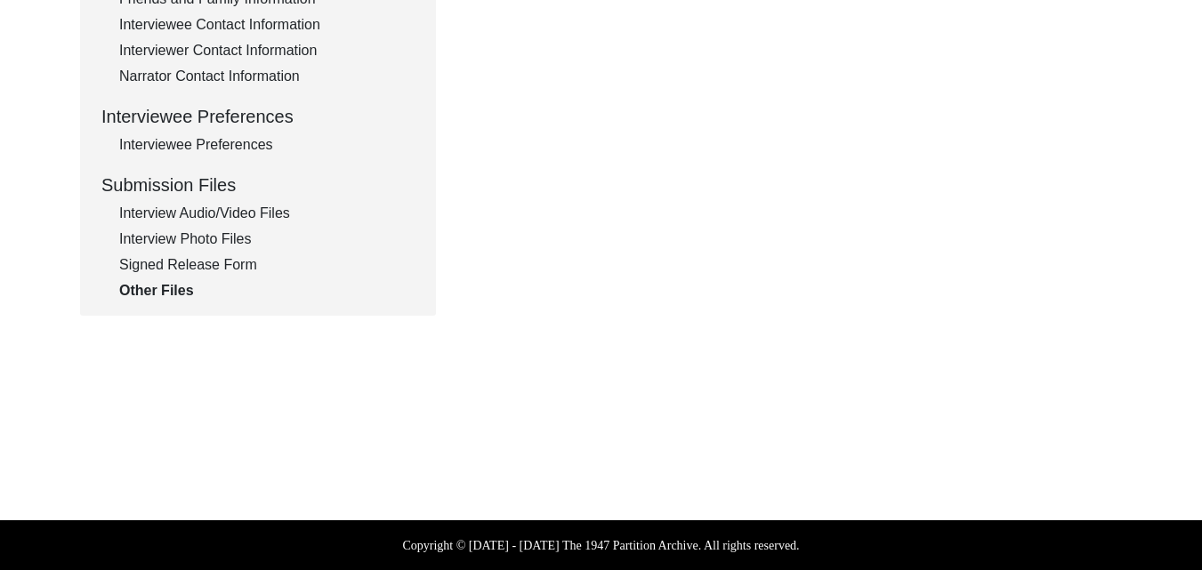
scroll to position [218, 0]
